Goal: Communication & Community: Answer question/provide support

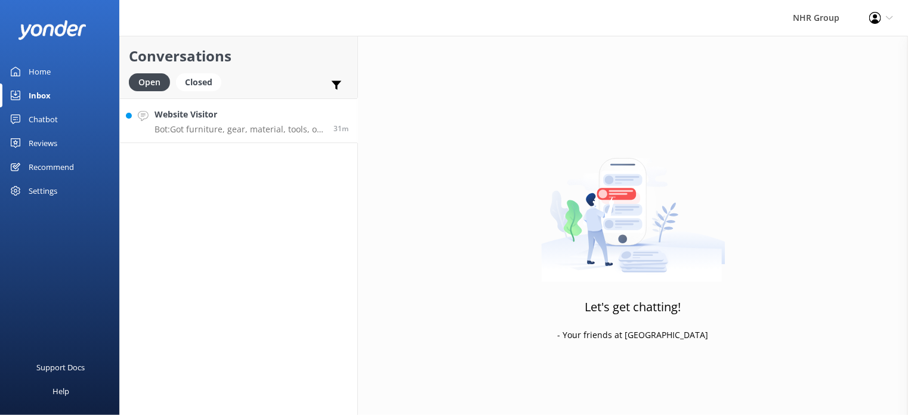
click at [227, 134] on p "Bot: Got furniture, gear, material, tools, or freight to move? Take our quiz to…" at bounding box center [240, 129] width 170 height 11
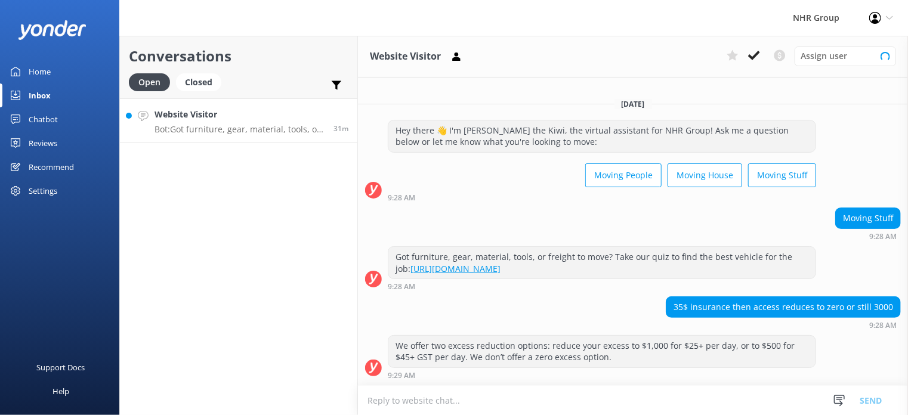
click at [226, 125] on p "Bot: Got furniture, gear, material, tools, or freight to move? Take our quiz to…" at bounding box center [240, 129] width 170 height 11
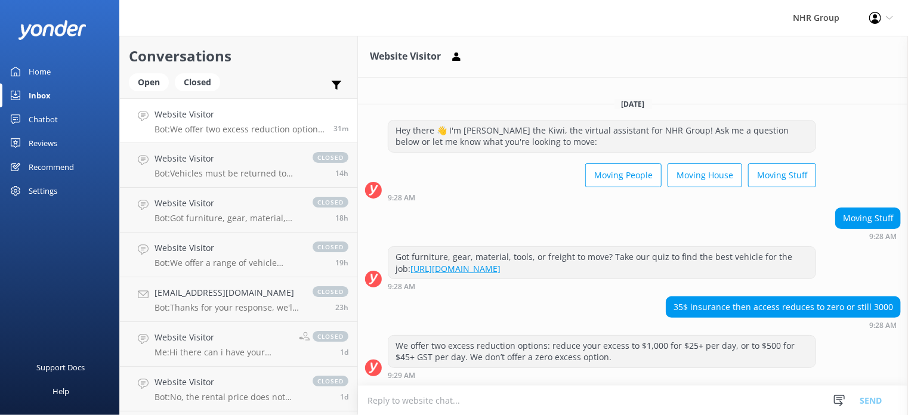
click at [225, 135] on link "Website Visitor Bot: We offer two excess reduction options: reduce your excess …" at bounding box center [239, 120] width 238 height 45
click at [146, 85] on div "Open" at bounding box center [149, 82] width 40 height 18
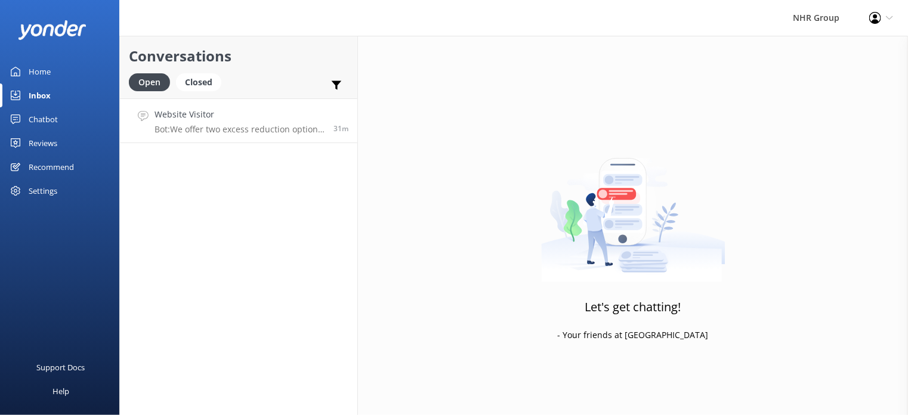
click at [216, 129] on p "Bot: We offer two excess reduction options: reduce your excess to $1,000 for $2…" at bounding box center [240, 129] width 170 height 11
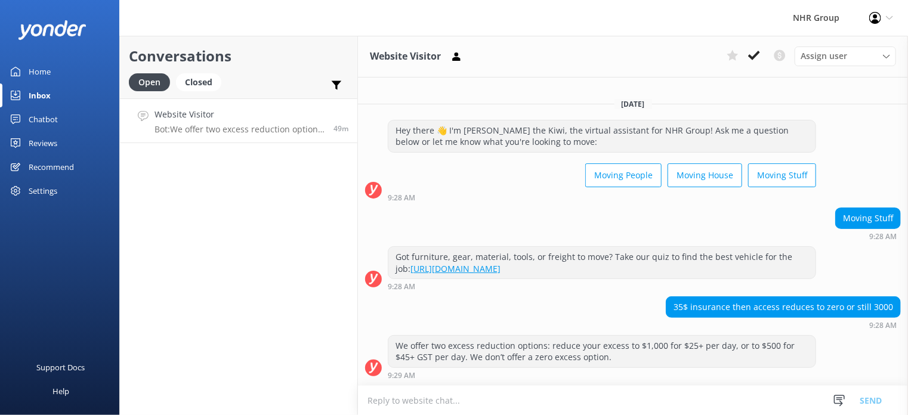
click at [282, 346] on div "Conversations Open Closed Important Converted Assigned to me Unassigned Website…" at bounding box center [238, 226] width 239 height 380
click at [494, 5] on div "NHR Group Profile Settings Logout" at bounding box center [454, 18] width 908 height 36
click at [215, 112] on h4 "Website Visitor" at bounding box center [243, 114] width 176 height 13
click at [52, 84] on link "Inbox" at bounding box center [59, 96] width 119 height 24
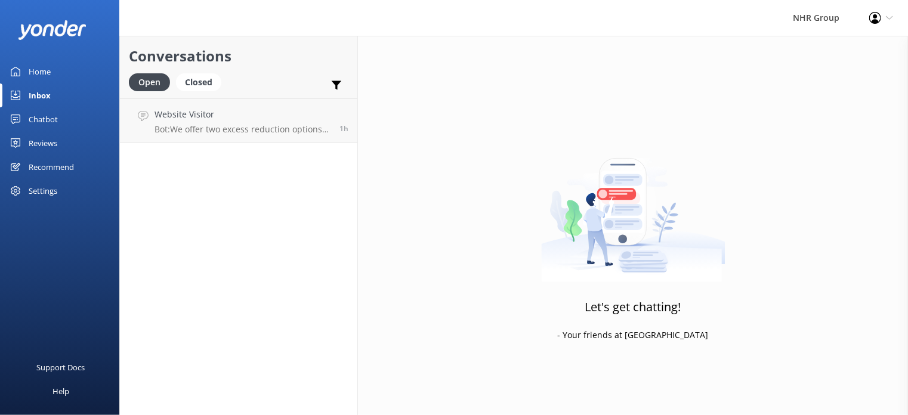
click at [44, 91] on div "Inbox" at bounding box center [40, 96] width 22 height 24
click at [42, 73] on div "Home" at bounding box center [40, 72] width 22 height 24
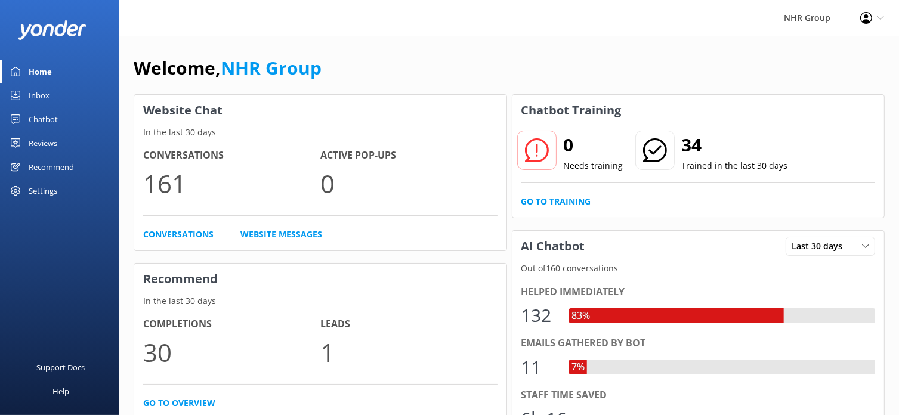
click at [41, 92] on div "Inbox" at bounding box center [39, 96] width 21 height 24
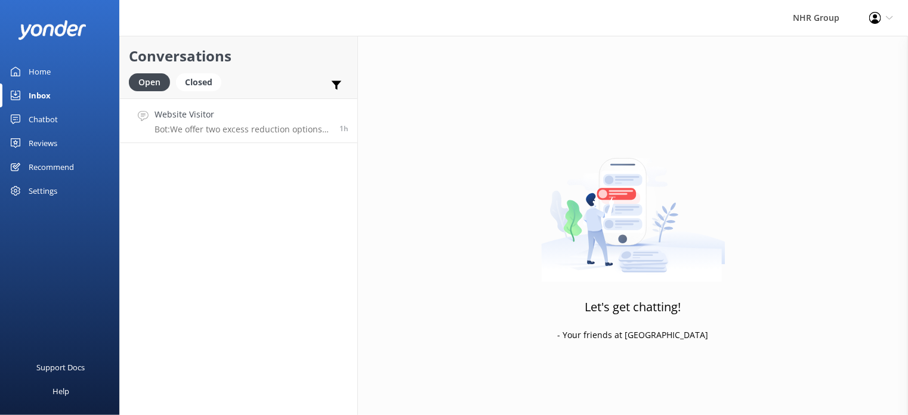
drag, startPoint x: 262, startPoint y: 127, endPoint x: 243, endPoint y: 124, distance: 18.7
click at [263, 127] on p "Bot: We offer two excess reduction options: reduce your excess to $1,000 for $2…" at bounding box center [243, 129] width 176 height 11
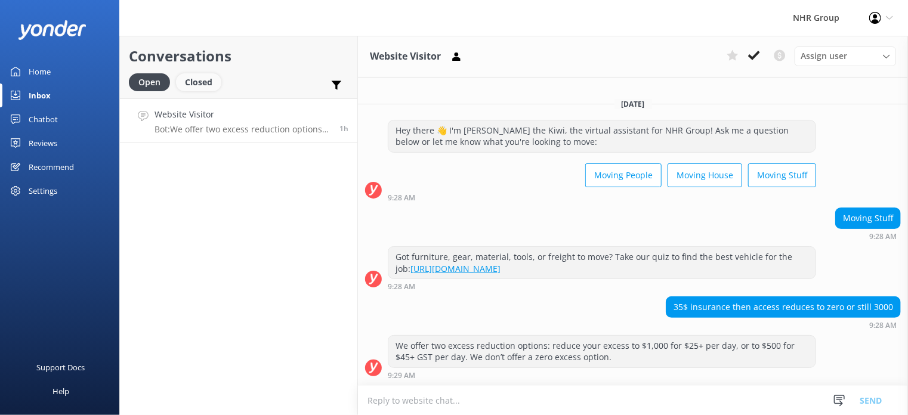
click at [195, 81] on div "Closed" at bounding box center [198, 82] width 45 height 18
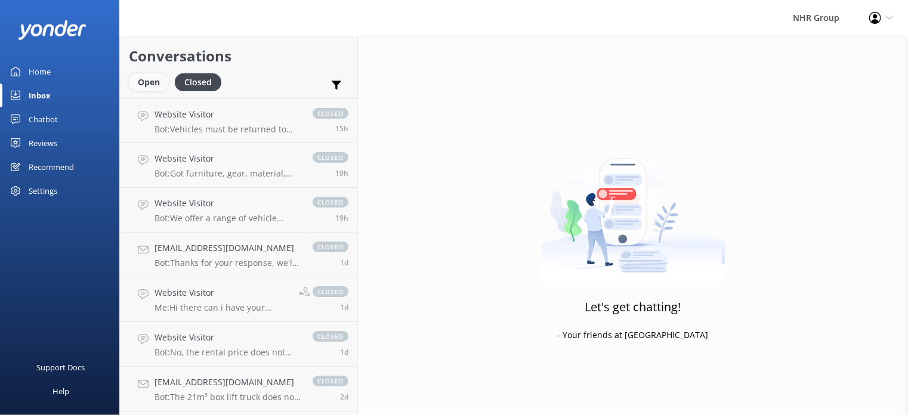
click at [138, 81] on div "Open" at bounding box center [149, 82] width 40 height 18
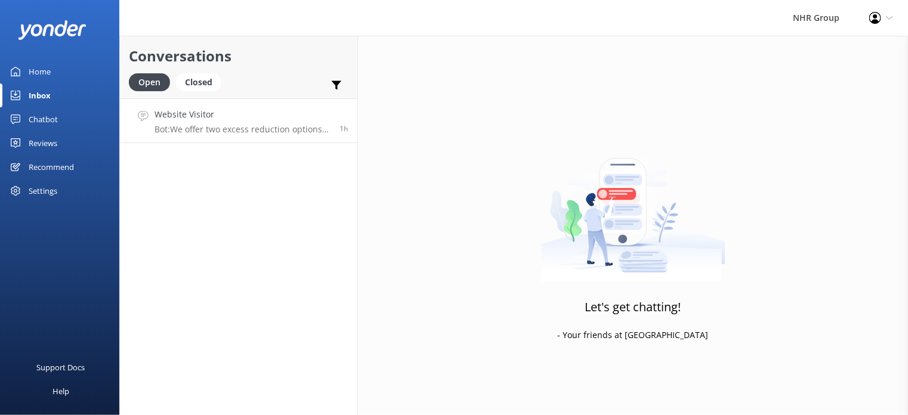
click at [220, 116] on h4 "Website Visitor" at bounding box center [243, 114] width 176 height 13
